Goal: Transaction & Acquisition: Purchase product/service

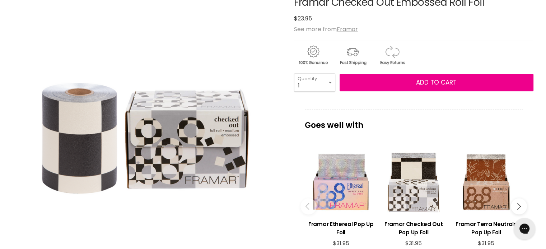
click at [214, 100] on img "Framar Checked Out Embossed Roll Foil image. Click or Scroll to Zoom." at bounding box center [147, 113] width 268 height 268
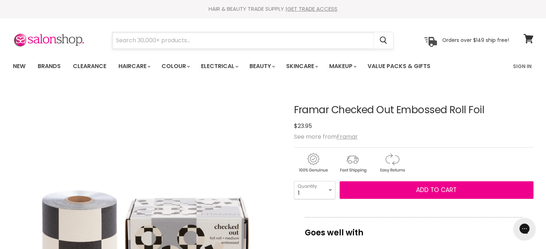
drag, startPoint x: 218, startPoint y: 38, endPoint x: 223, endPoint y: 34, distance: 6.6
click at [218, 38] on input "Search" at bounding box center [243, 40] width 262 height 17
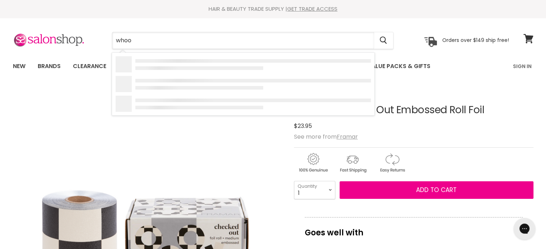
type input "whoop"
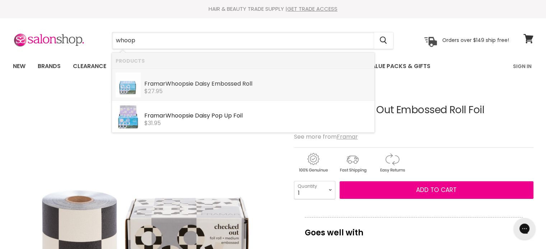
click at [221, 86] on div "Framar Whoop sie [PERSON_NAME] Embossed Roll" at bounding box center [257, 85] width 226 height 8
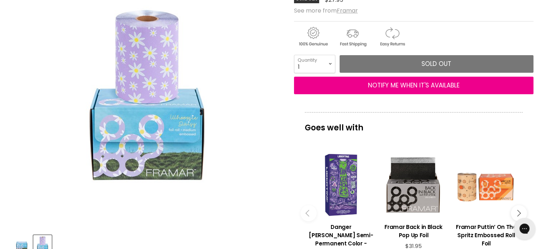
scroll to position [108, 0]
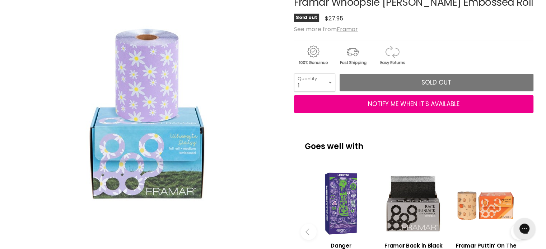
drag, startPoint x: 142, startPoint y: 114, endPoint x: 138, endPoint y: 86, distance: 28.9
click at [138, 88] on img "Framar Whoopsie Daisy Embossed Roll image. Click or Scroll to Zoom." at bounding box center [146, 112] width 179 height 179
